Goal: Task Accomplishment & Management: Complete application form

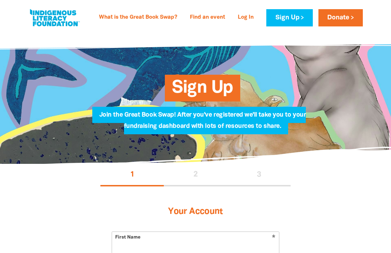
select select "AU"
click at [198, 170] on div "1 2 3" at bounding box center [195, 175] width 190 height 23
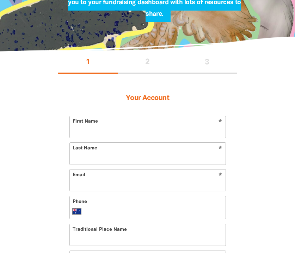
scroll to position [170, 0]
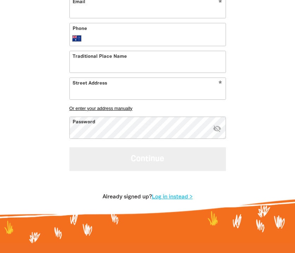
click at [91, 162] on button "Continue" at bounding box center [147, 159] width 156 height 24
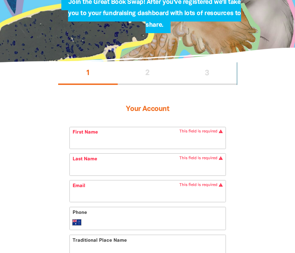
scroll to position [102, 0]
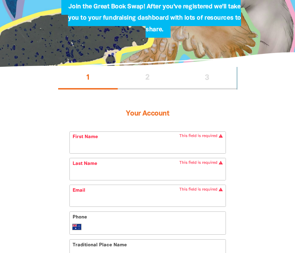
click at [149, 76] on div "1 2 3" at bounding box center [147, 78] width 179 height 23
click at [193, 80] on div "1 2 3" at bounding box center [147, 78] width 179 height 23
click at [107, 150] on input "First Name" at bounding box center [148, 142] width 156 height 21
click at [138, 70] on div "1 2 3" at bounding box center [147, 78] width 179 height 23
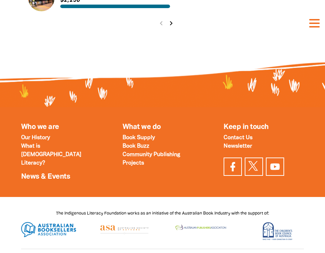
scroll to position [908, 0]
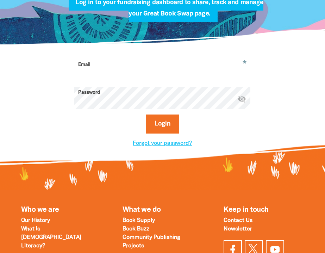
scroll to position [148, 0]
